Goal: Find specific page/section: Find specific page/section

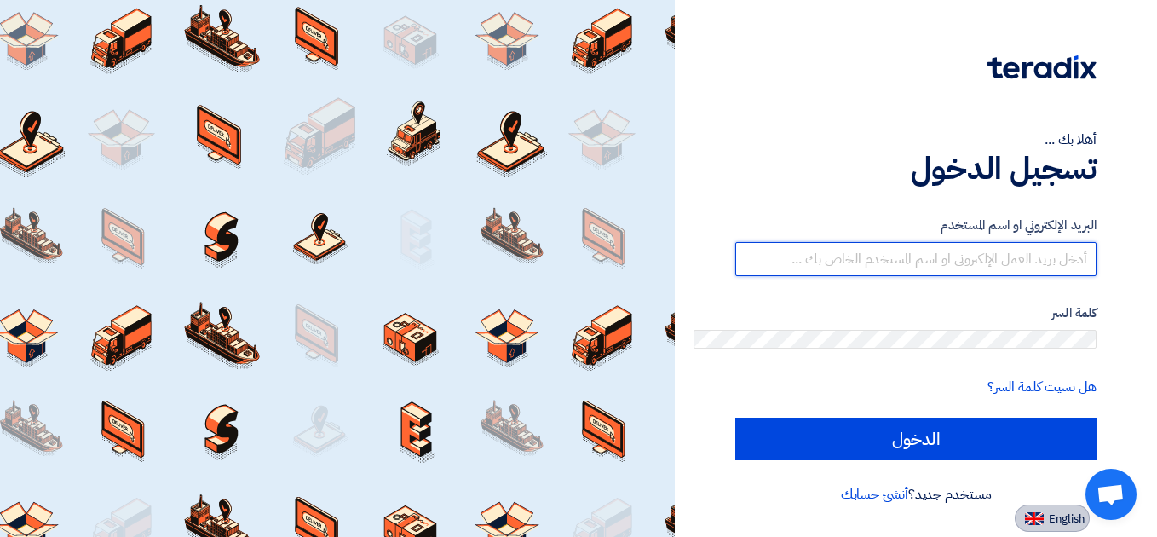
type input "[EMAIL_ADDRESS][DOMAIN_NAME]"
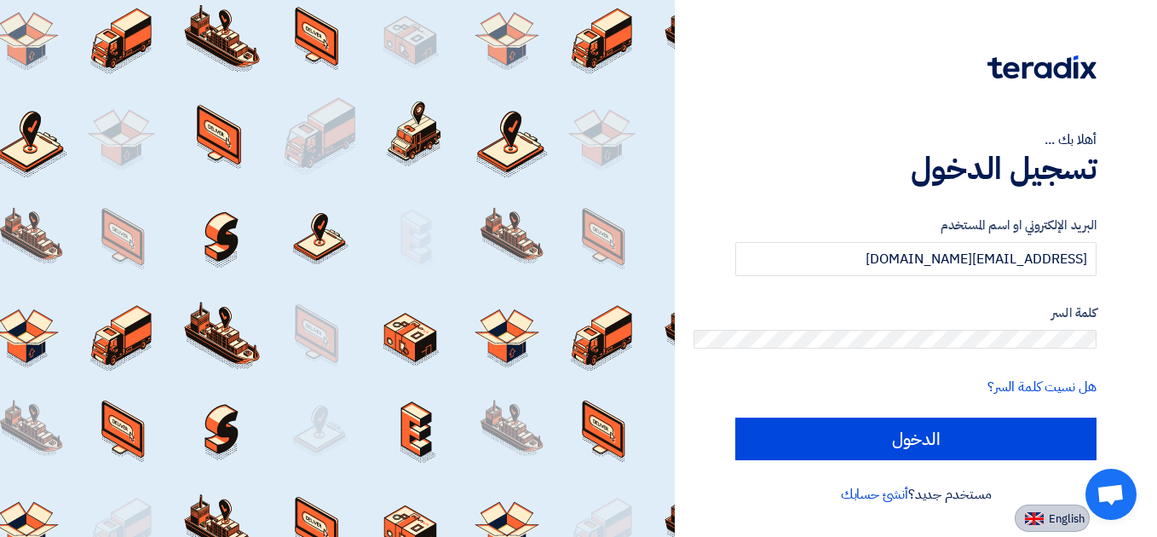
click at [1085, 513] on span "English" at bounding box center [1067, 519] width 36 height 12
type input "Sign in"
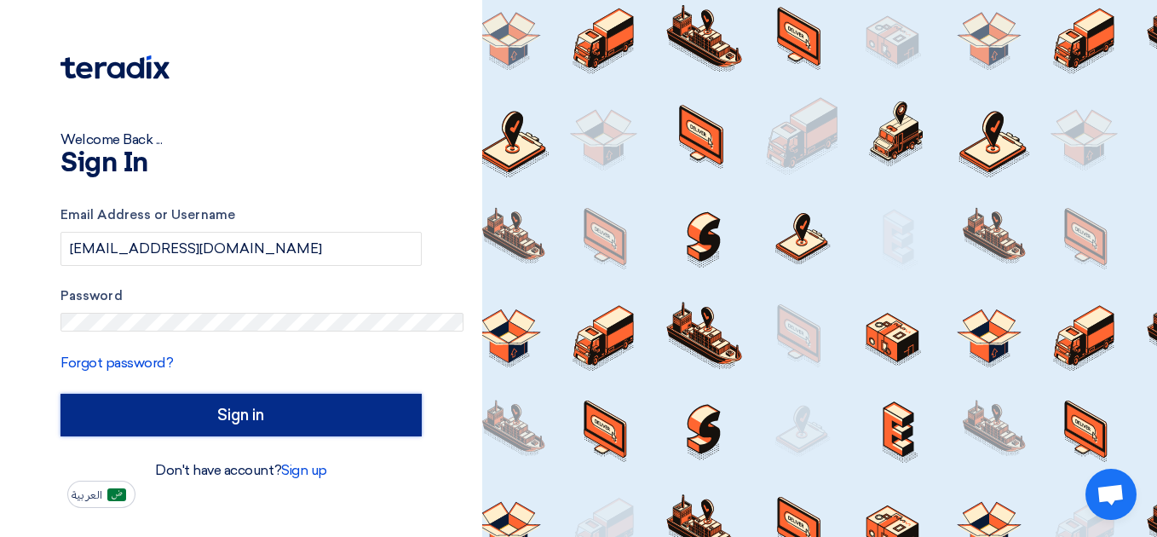
click at [220, 394] on input "Sign in" at bounding box center [240, 415] width 361 height 43
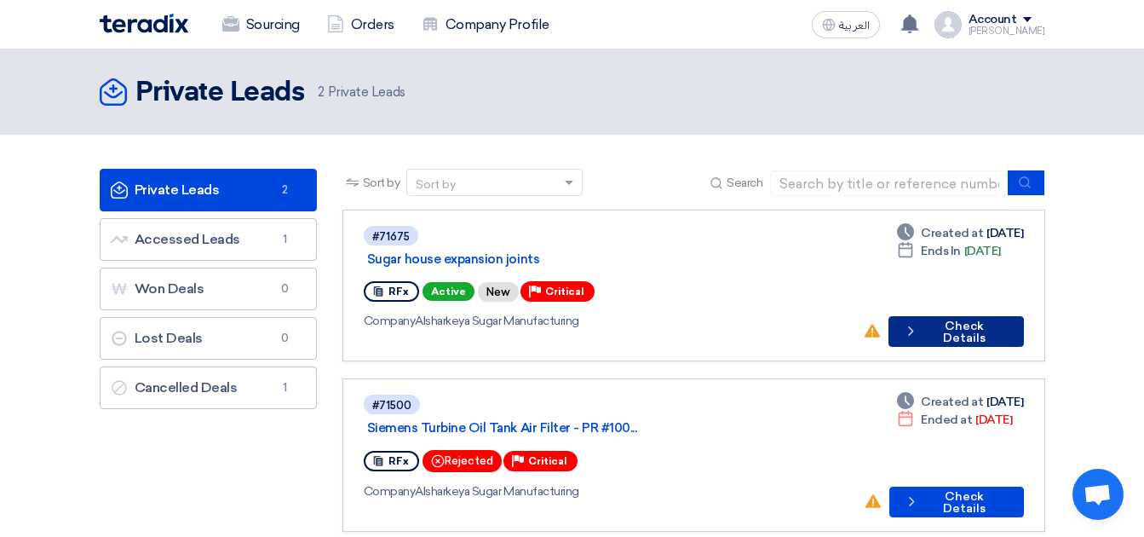
click at [889, 316] on button "Check details Check Details" at bounding box center [956, 331] width 135 height 31
